Goal: Information Seeking & Learning: Find specific fact

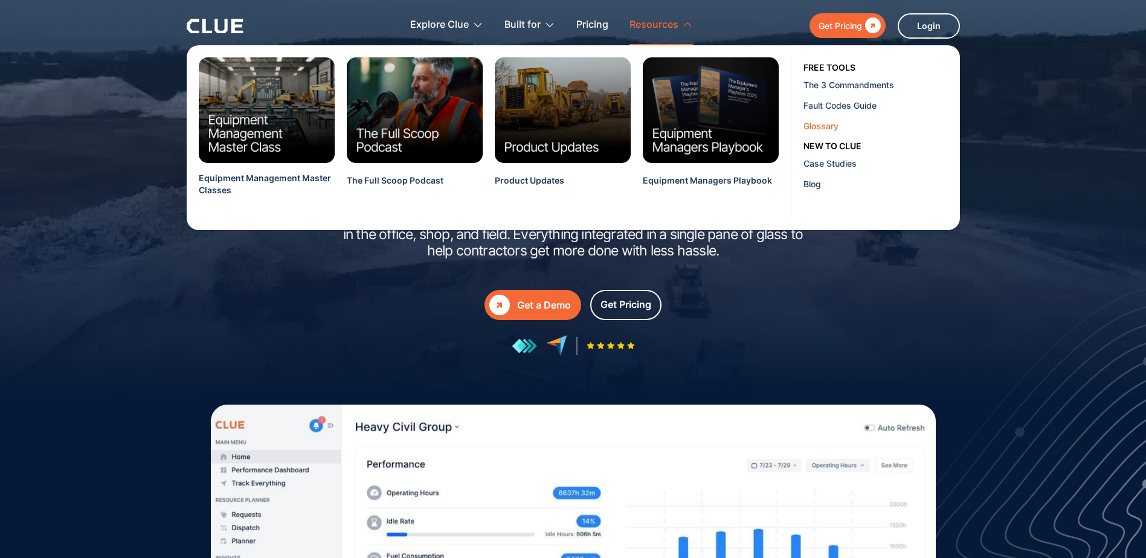
click at [818, 127] on div "Glossary" at bounding box center [877, 126] width 147 height 13
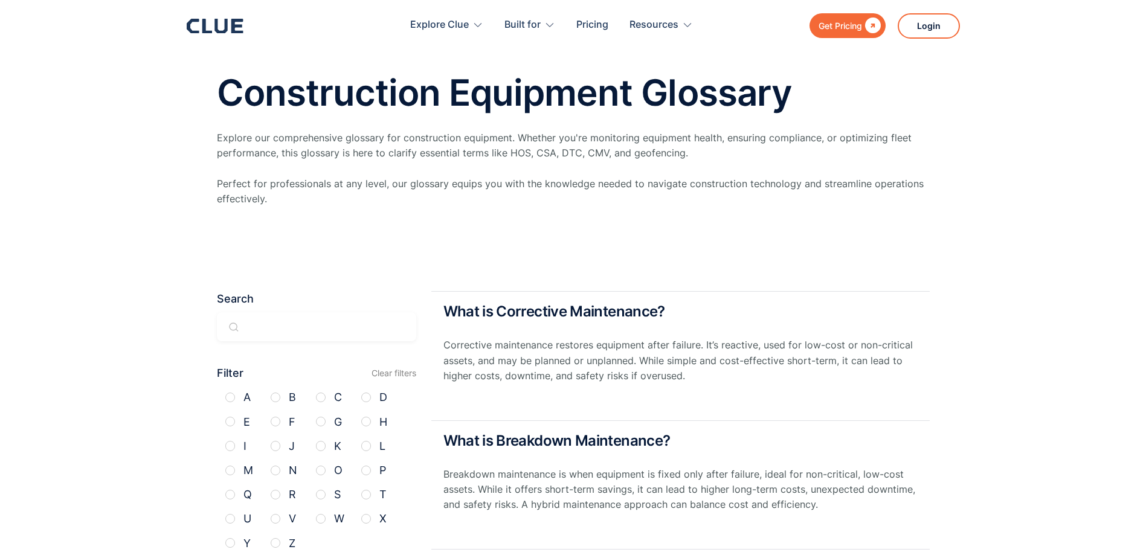
click at [353, 331] on input "Email Form" at bounding box center [316, 326] width 199 height 29
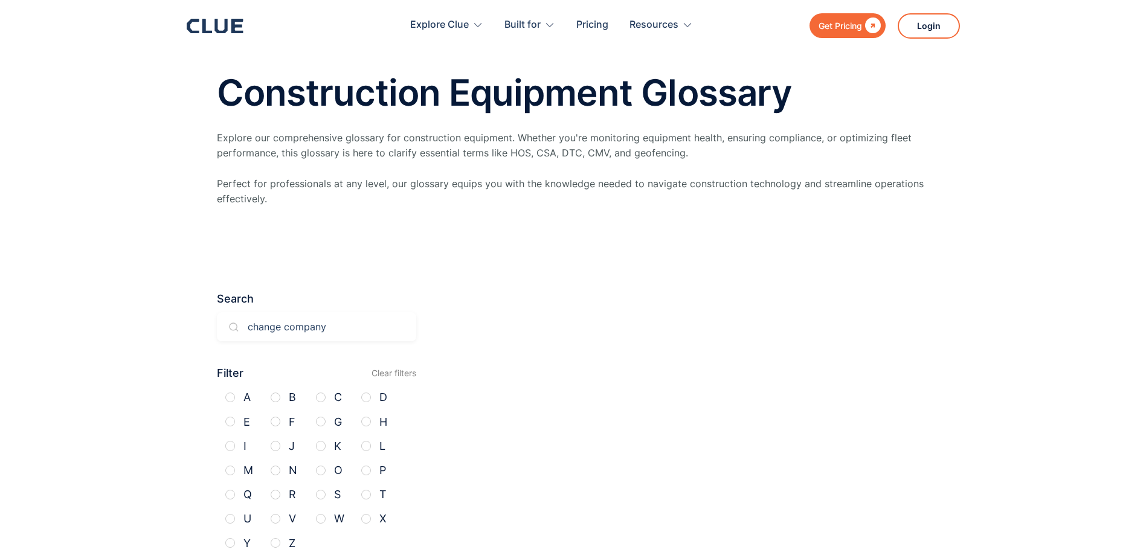
type input "change company"
drag, startPoint x: 337, startPoint y: 325, endPoint x: 145, endPoint y: 321, distance: 192.2
click at [145, 321] on section "Search change company Search Filter Clear filters A B C D E F G H I J K L M N O…" at bounding box center [573, 419] width 1146 height 341
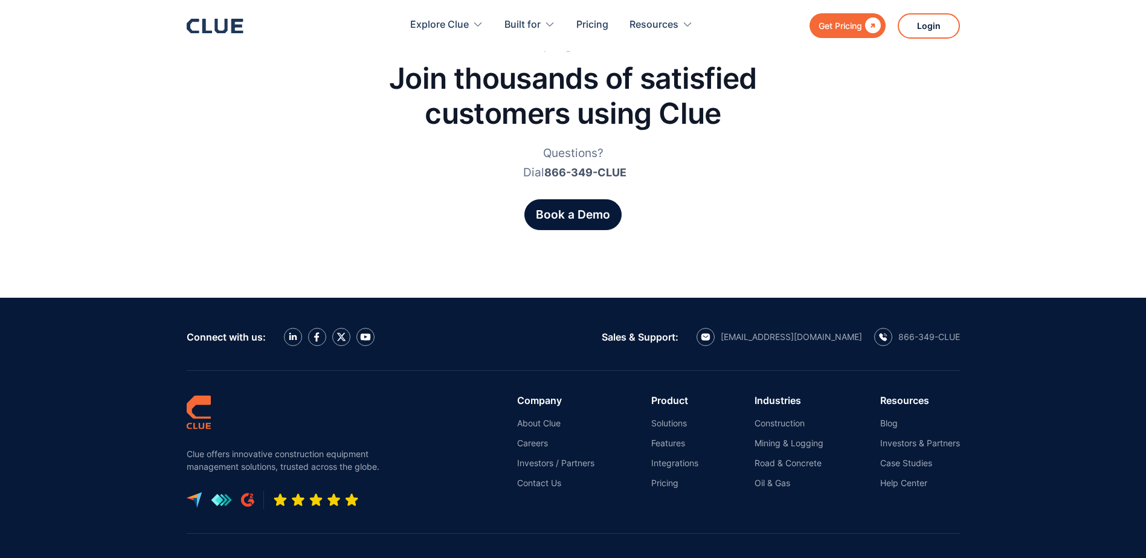
scroll to position [4397, 0]
click at [903, 479] on link "Help Center" at bounding box center [921, 484] width 80 height 11
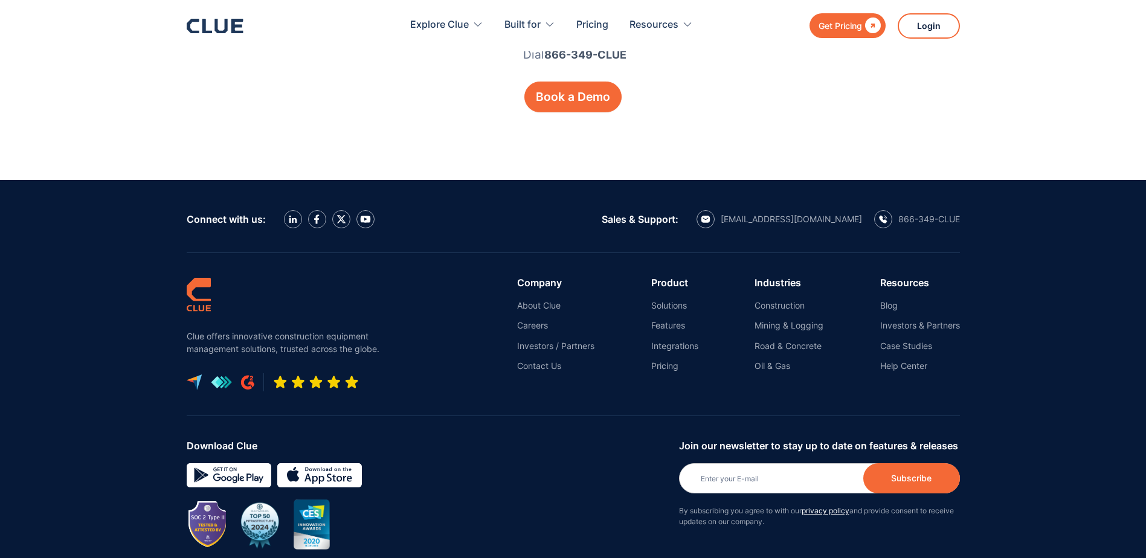
scroll to position [4514, 0]
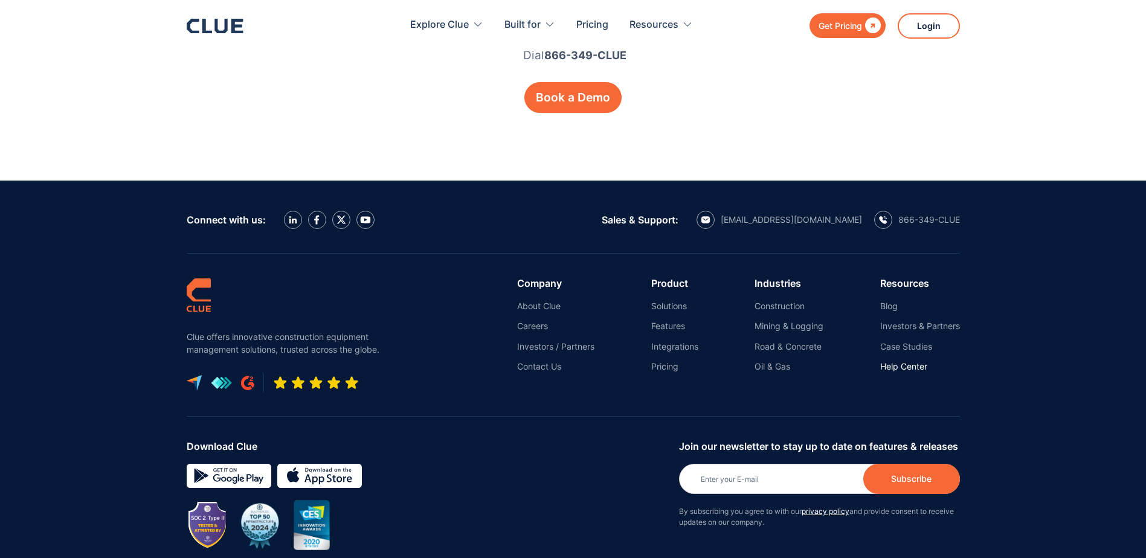
click at [913, 361] on link "Help Center" at bounding box center [921, 366] width 80 height 11
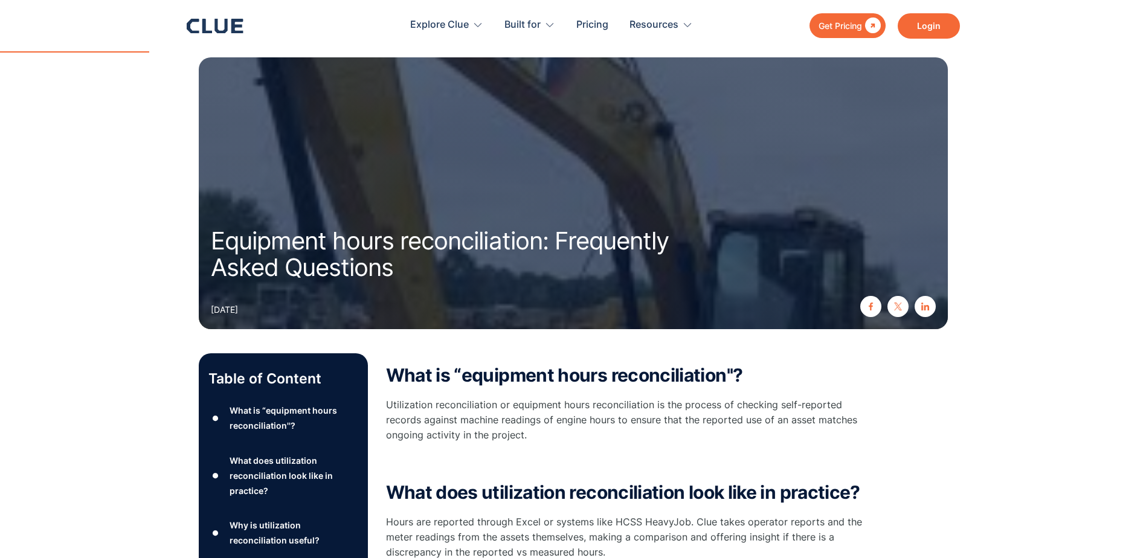
click at [925, 27] on link "Login" at bounding box center [929, 25] width 62 height 25
